Goal: Find specific page/section: Find specific page/section

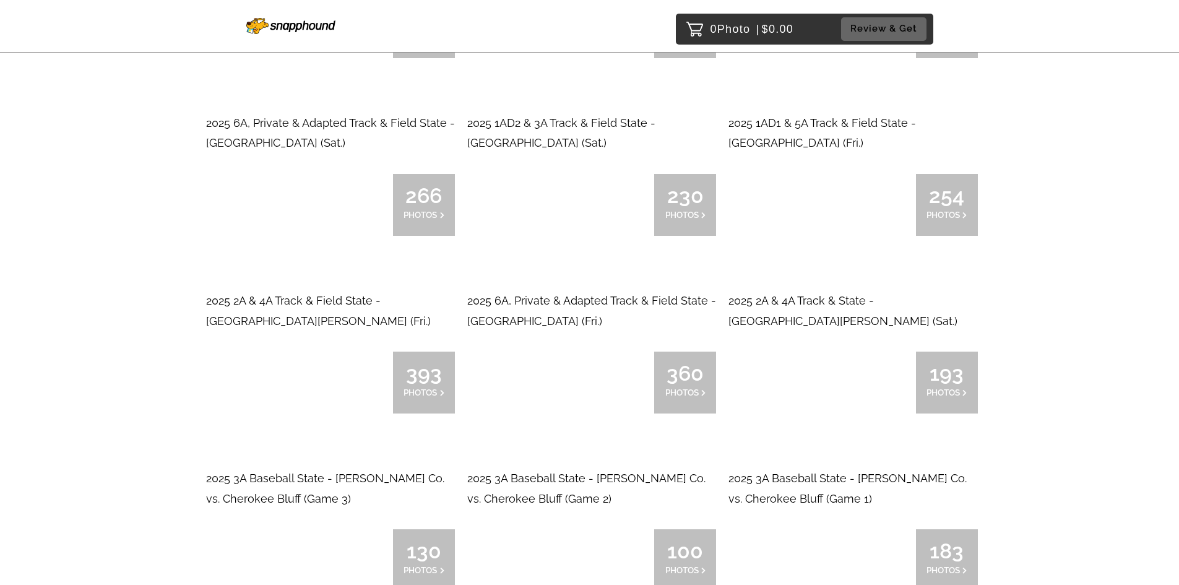
scroll to position [495, 0]
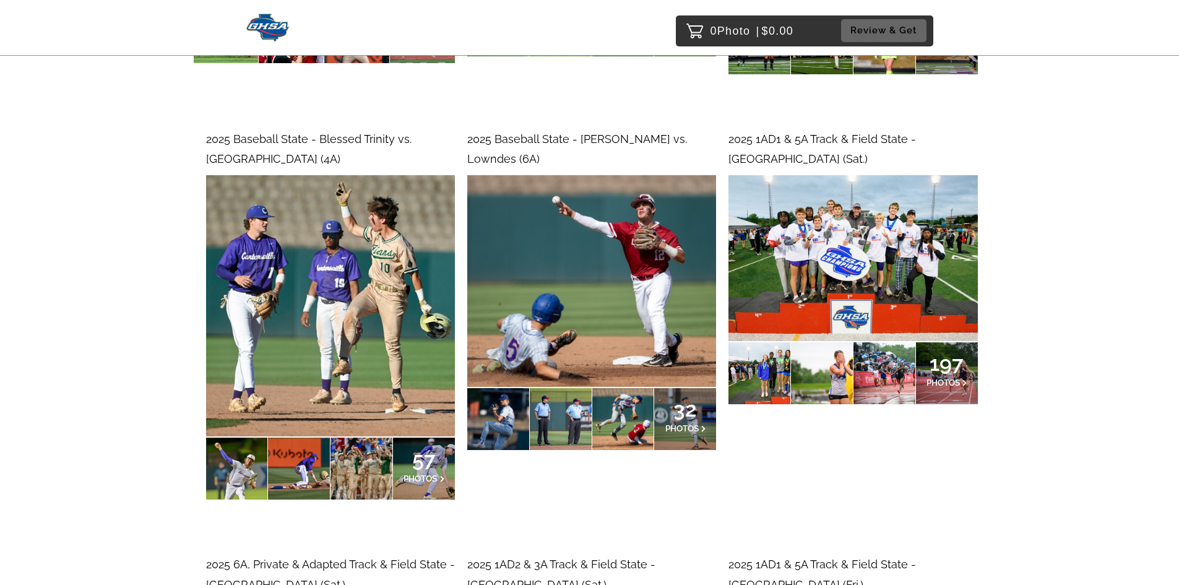
click at [419, 463] on span "57" at bounding box center [423, 458] width 41 height 7
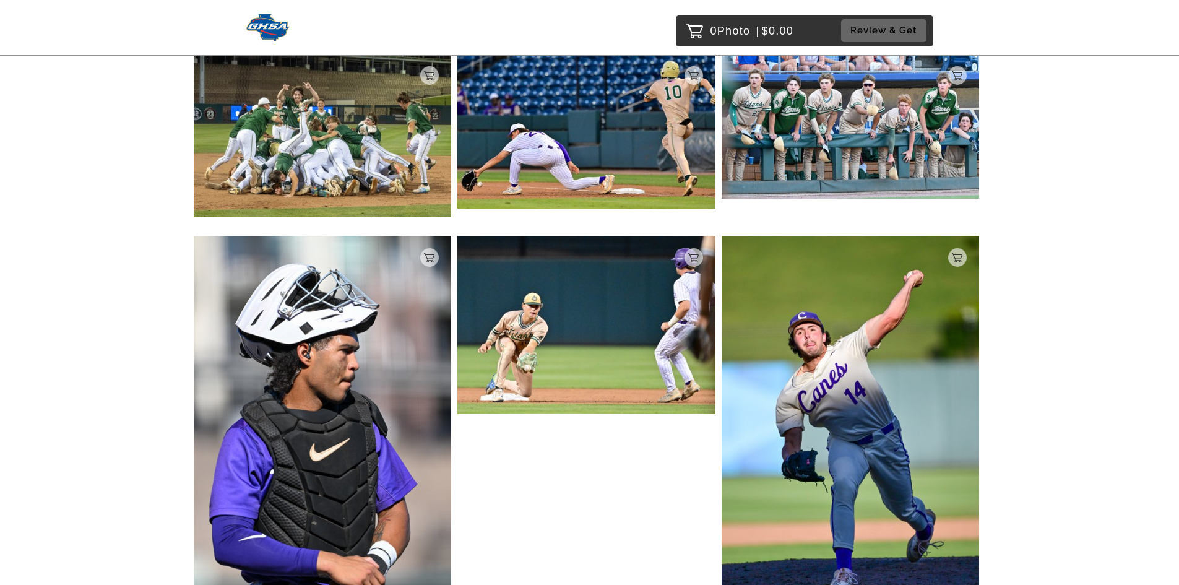
scroll to position [2031, 0]
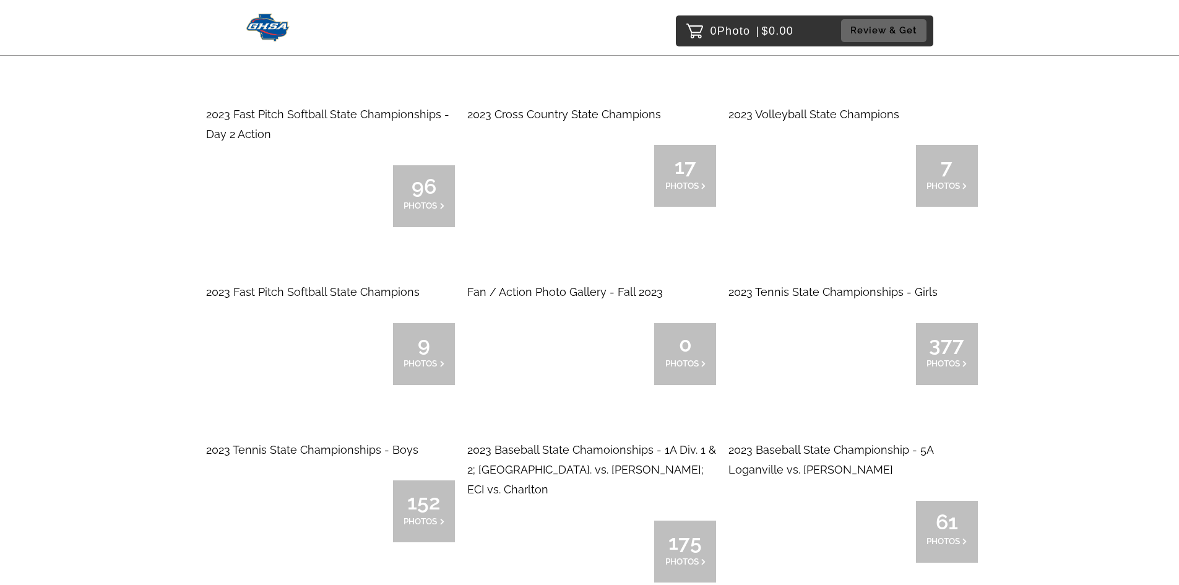
scroll to position [11693, 0]
